Goal: Book appointment/travel/reservation

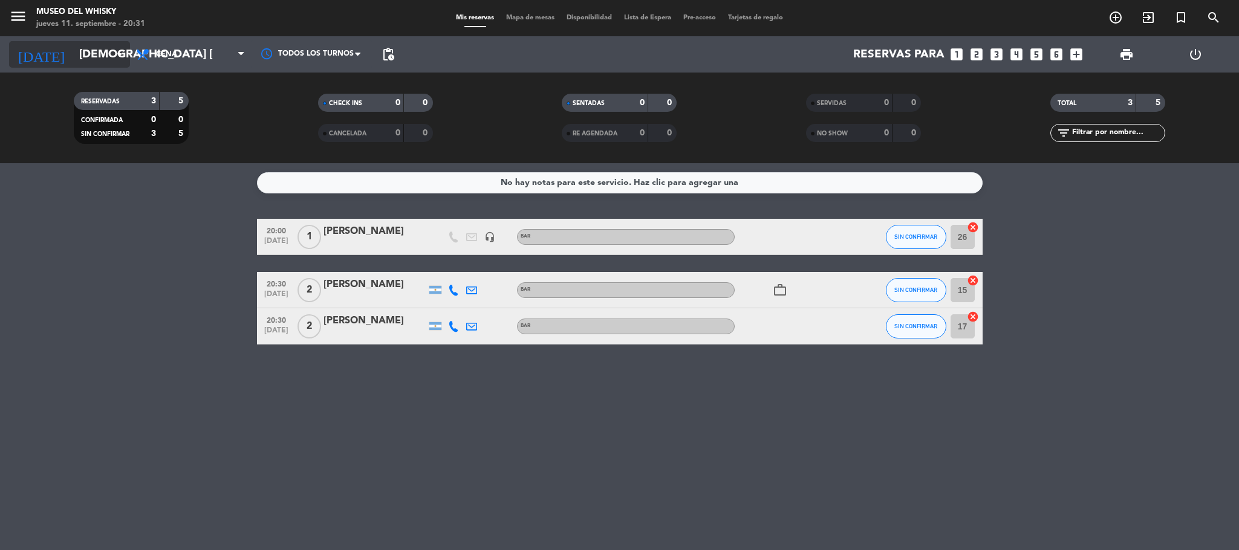
click at [85, 53] on input "[DEMOGRAPHIC_DATA] [DATE]" at bounding box center [146, 54] width 146 height 25
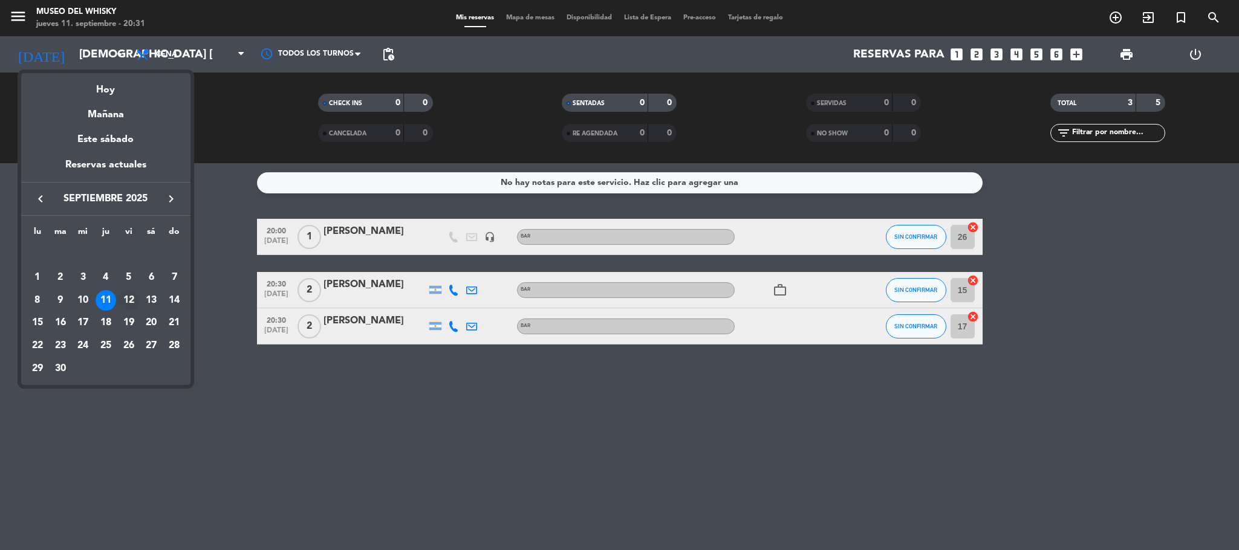
click at [132, 298] on div "12" at bounding box center [129, 300] width 21 height 21
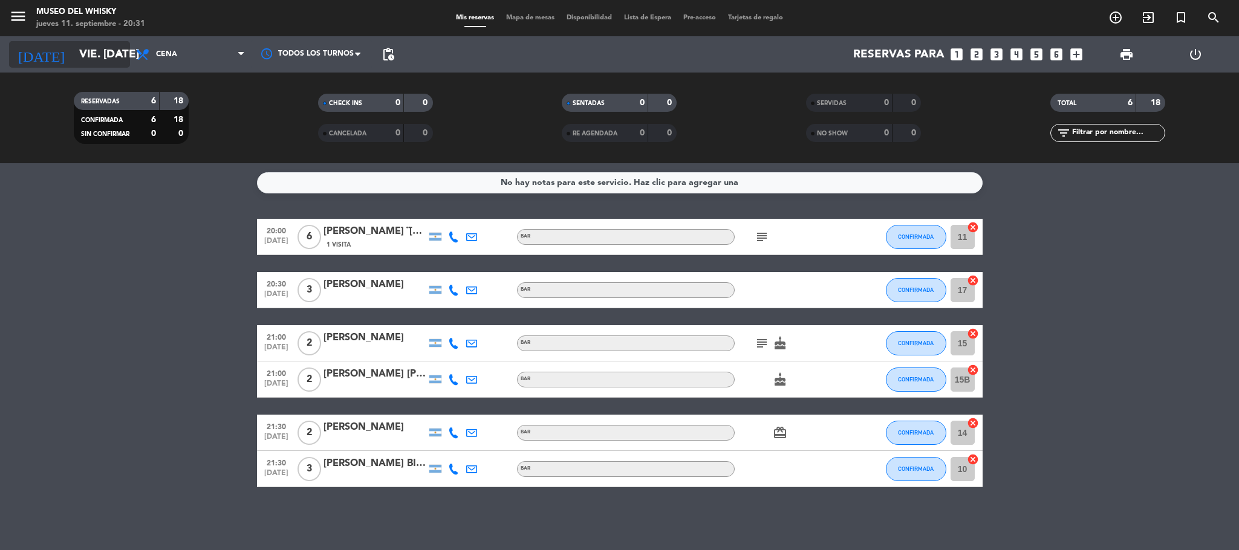
click at [87, 47] on input "vie. [DATE]" at bounding box center [146, 54] width 146 height 25
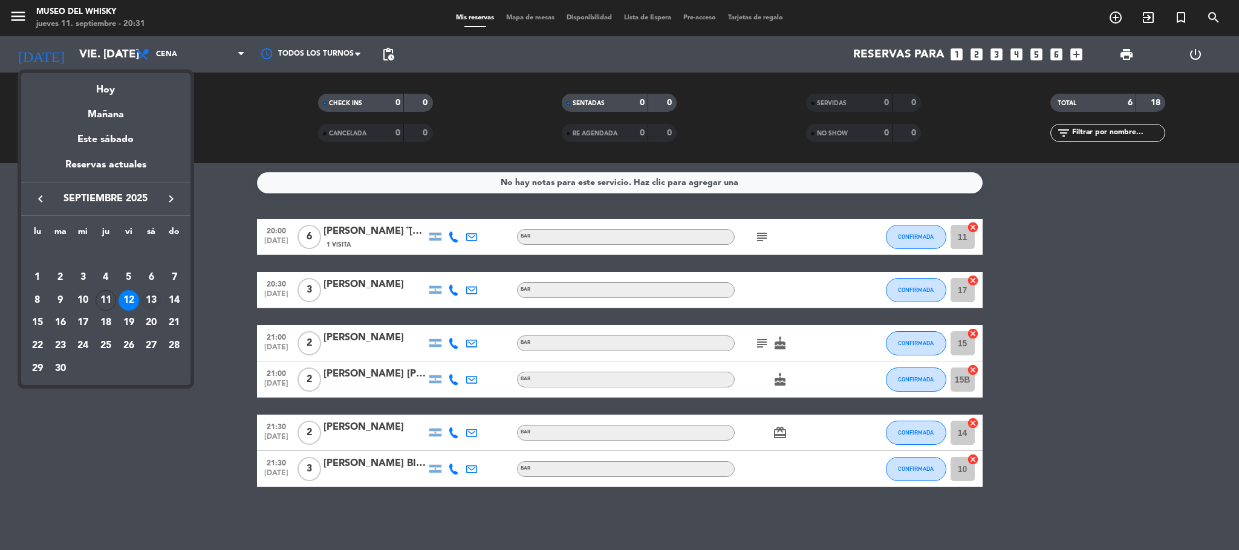
click at [154, 301] on div "13" at bounding box center [151, 300] width 21 height 21
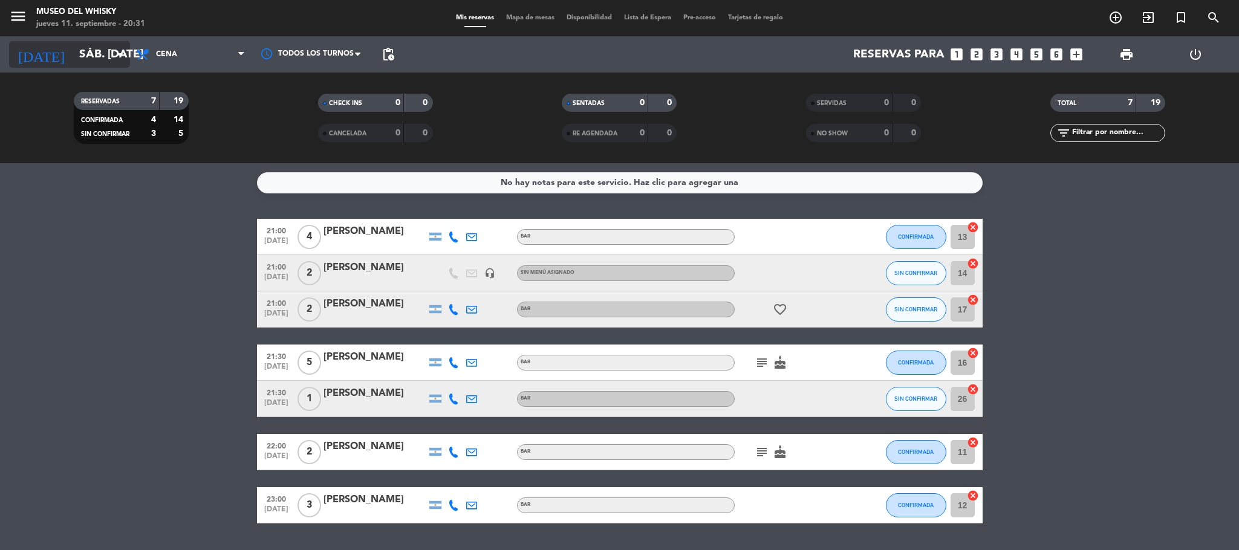
click at [93, 57] on input "sáb. [DATE]" at bounding box center [146, 54] width 146 height 25
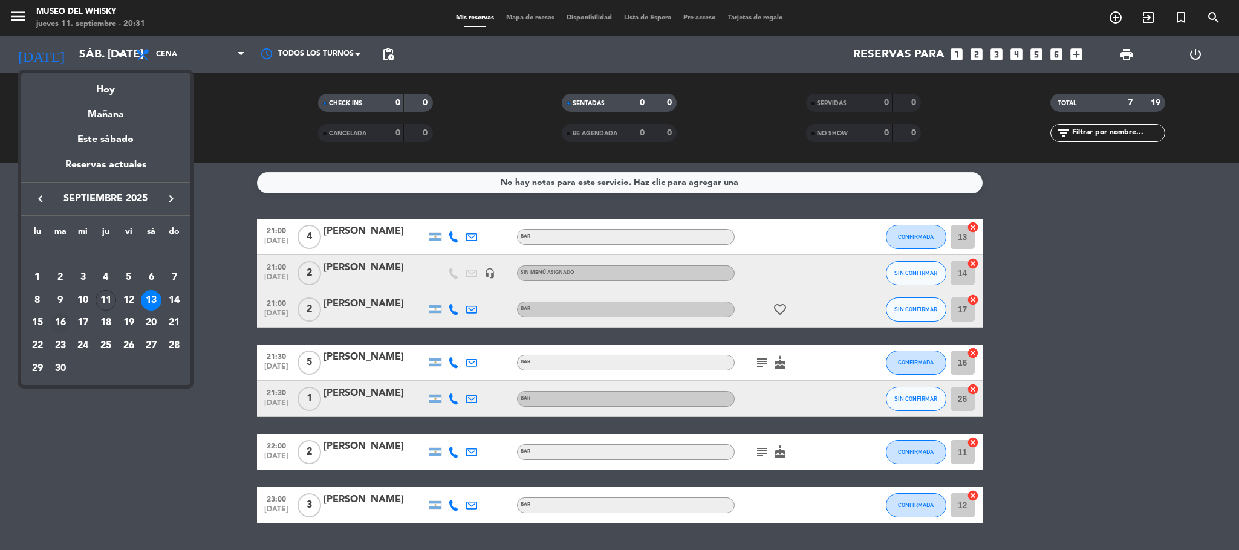
click at [60, 324] on div "16" at bounding box center [60, 323] width 21 height 21
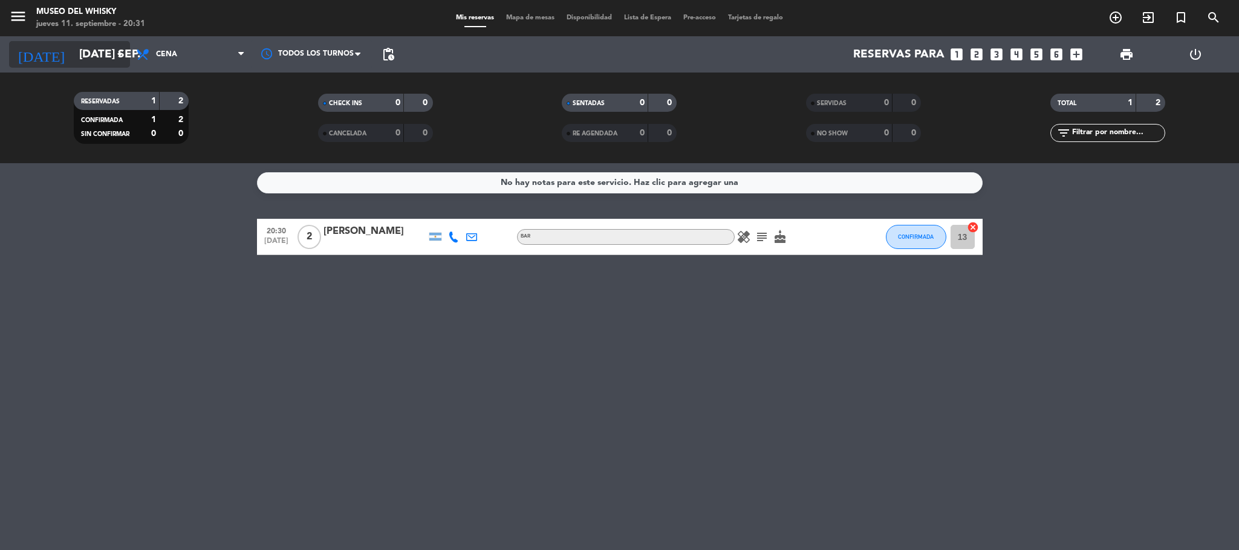
click at [73, 55] on input "[DATE] sep." at bounding box center [146, 54] width 146 height 25
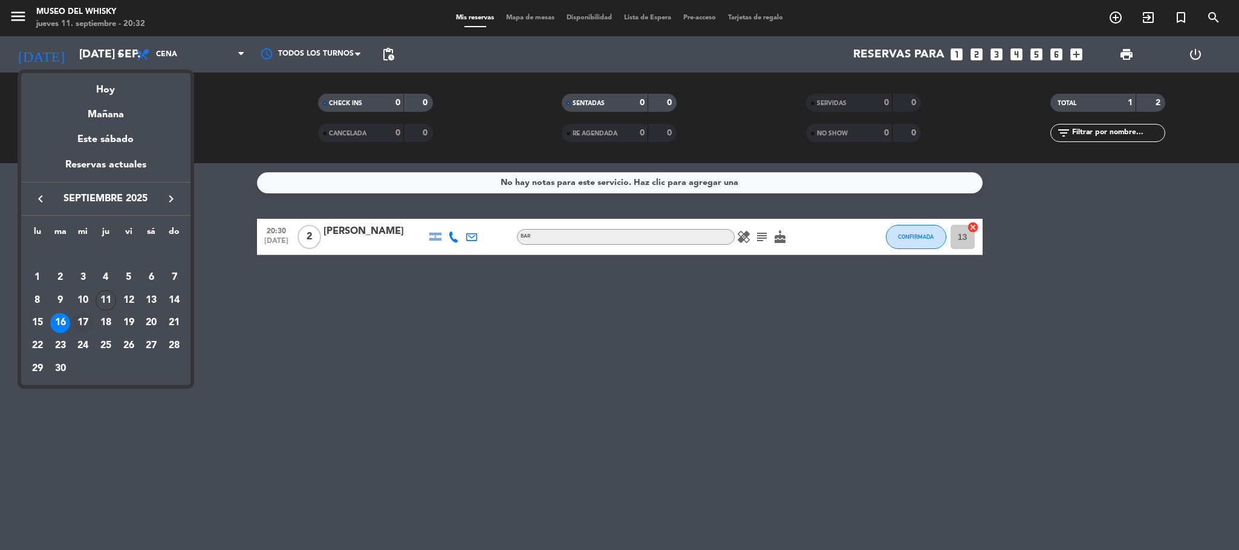
click at [85, 325] on div "17" at bounding box center [83, 323] width 21 height 21
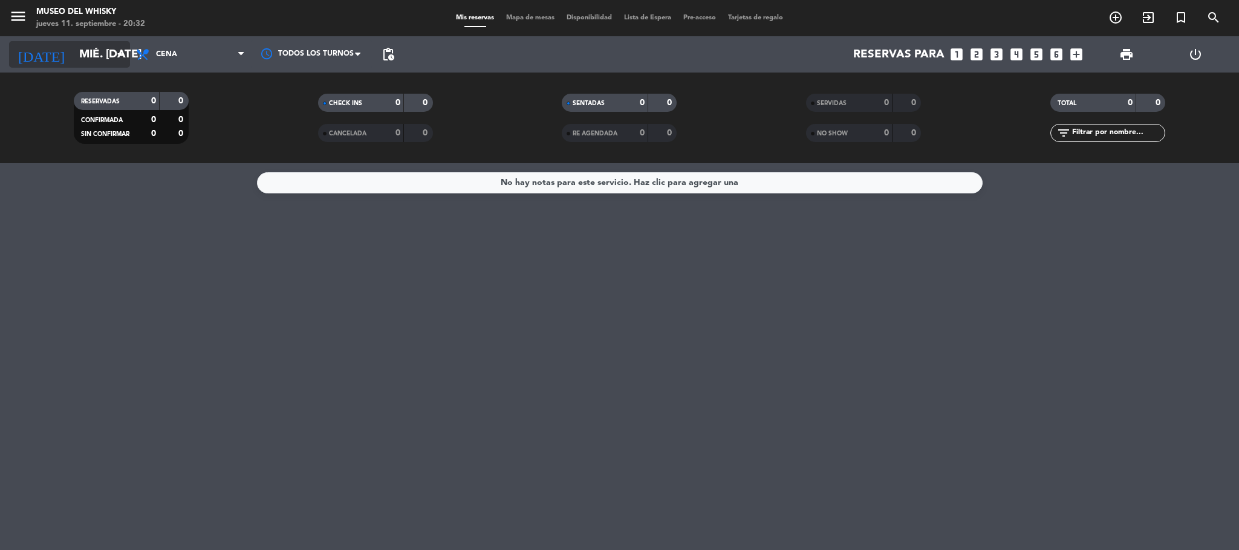
click at [75, 59] on input "mié. [DATE]" at bounding box center [146, 54] width 146 height 25
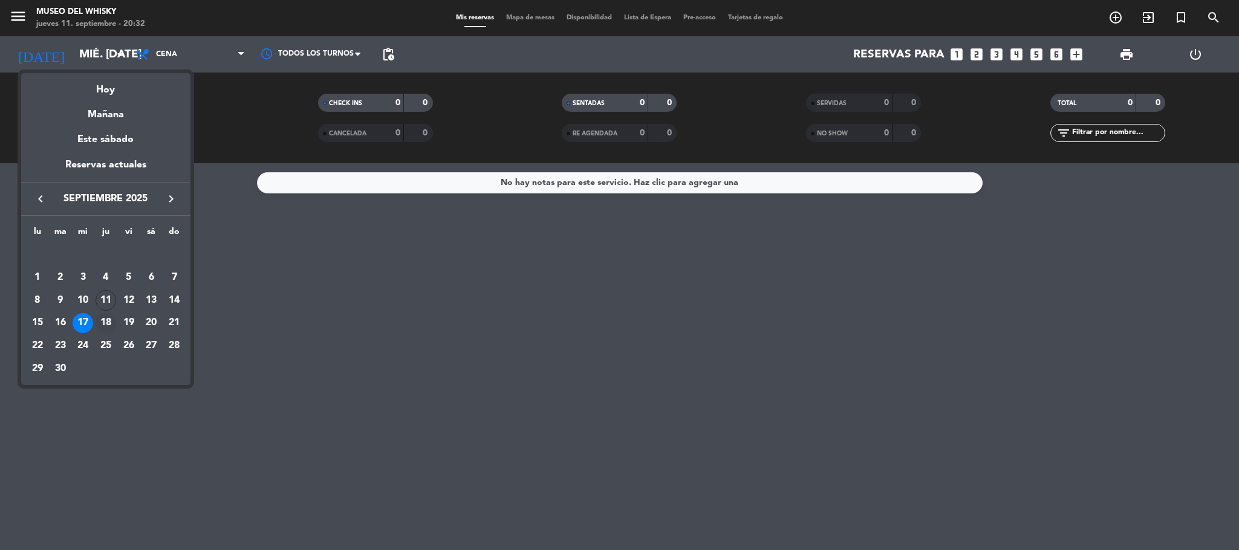
click at [103, 325] on div "18" at bounding box center [106, 323] width 21 height 21
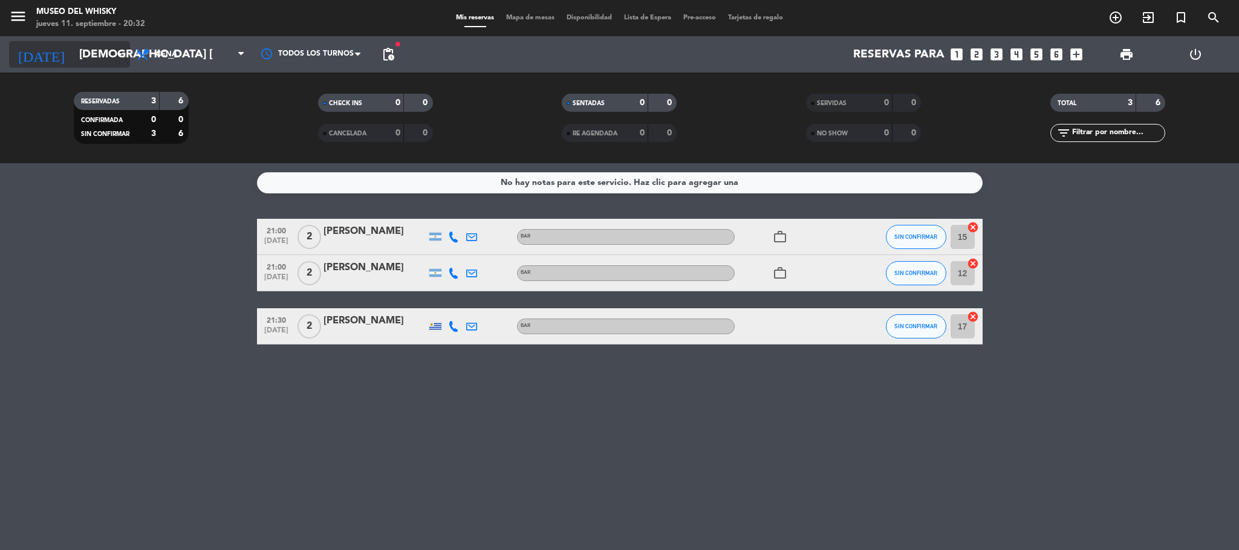
click at [86, 60] on input "[DEMOGRAPHIC_DATA] [DATE]" at bounding box center [146, 54] width 146 height 25
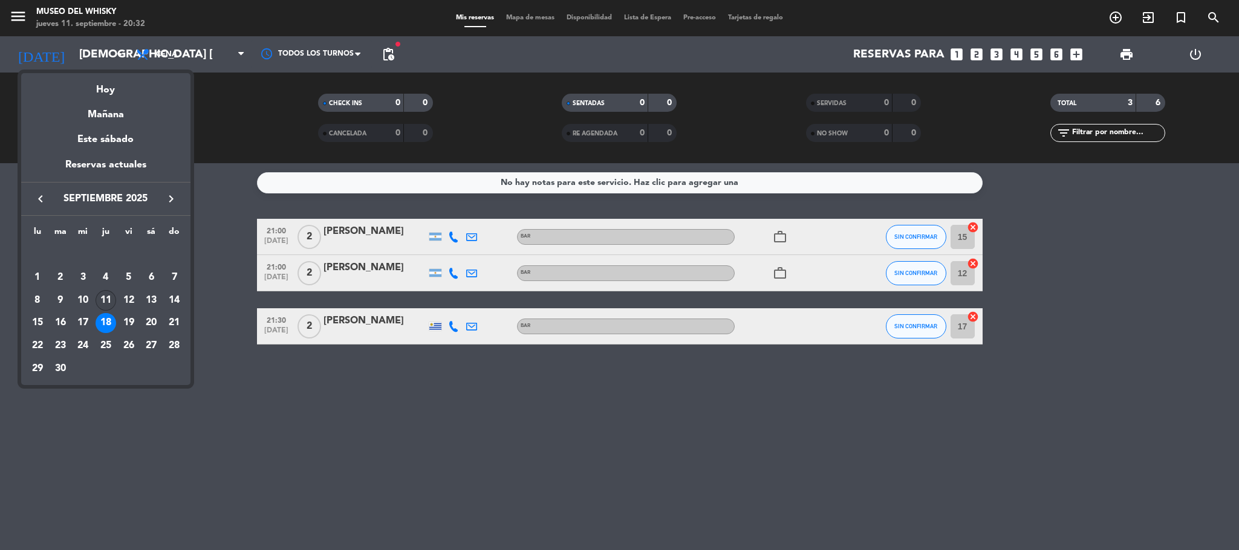
click at [103, 307] on div "11" at bounding box center [106, 300] width 21 height 21
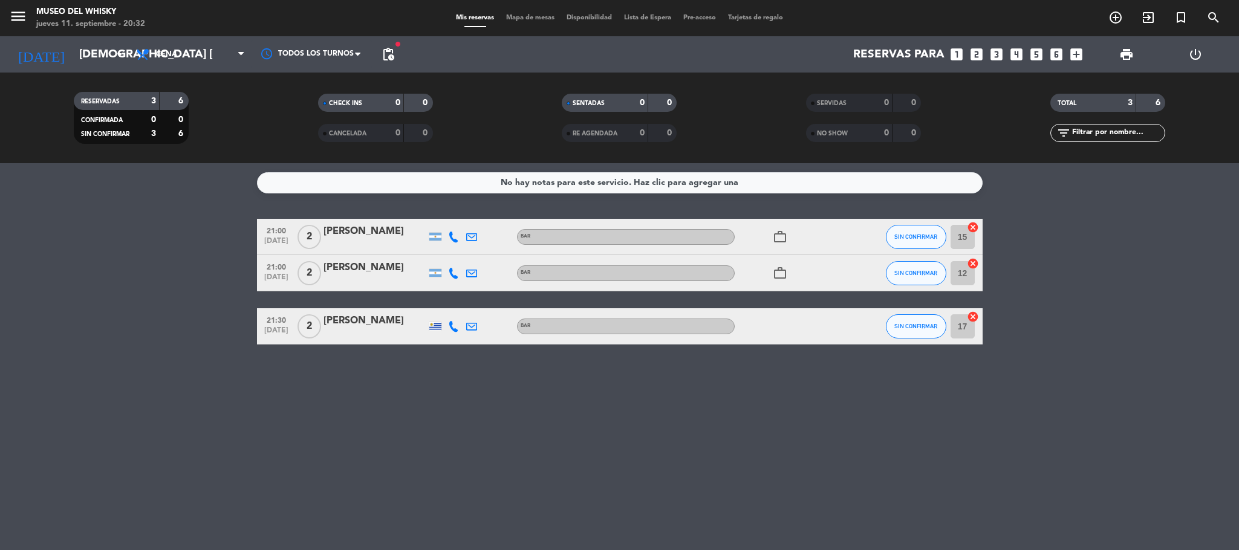
type input "[DEMOGRAPHIC_DATA] [DATE]"
